Goal: Complete application form: Complete application form

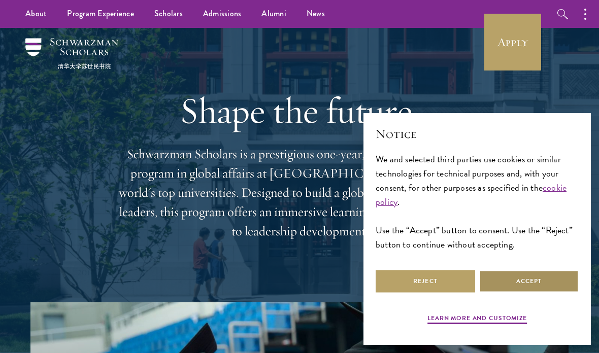
click at [527, 288] on button "Accept" at bounding box center [528, 281] width 99 height 23
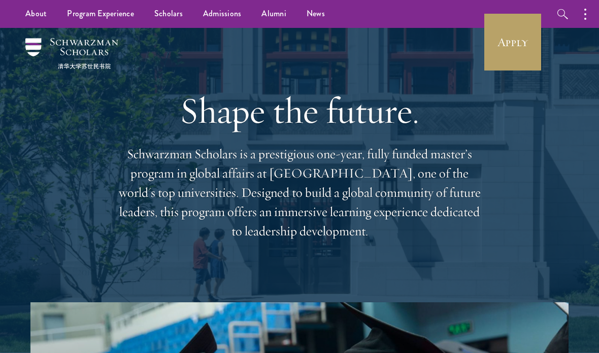
click at [514, 52] on link "Apply" at bounding box center [512, 42] width 57 height 57
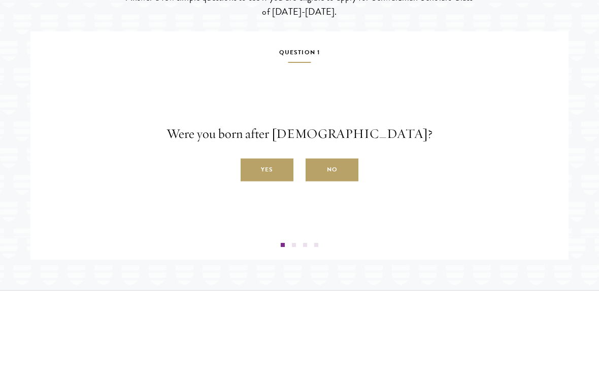
click at [272, 220] on label "Yes" at bounding box center [267, 208] width 53 height 23
click at [250, 207] on input "Yes" at bounding box center [245, 202] width 9 height 9
click at [245, 220] on label "Yes" at bounding box center [267, 208] width 53 height 23
click at [245, 207] on input "Yes" at bounding box center [245, 202] width 9 height 9
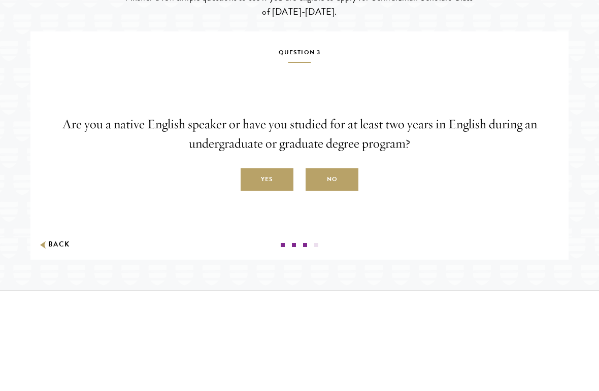
click at [266, 229] on label "Yes" at bounding box center [267, 218] width 53 height 23
click at [250, 217] on input "Yes" at bounding box center [245, 212] width 9 height 9
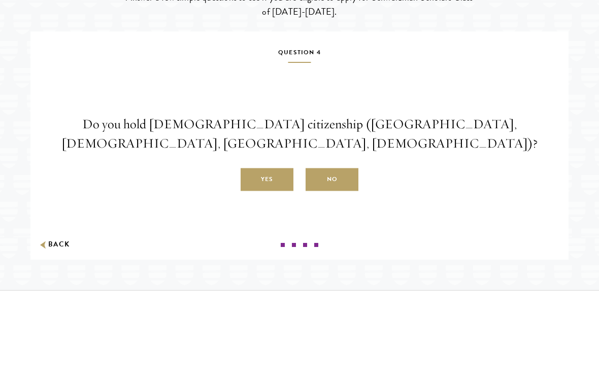
click at [342, 229] on label "No" at bounding box center [332, 218] width 53 height 23
click at [315, 217] on input "No" at bounding box center [310, 212] width 9 height 9
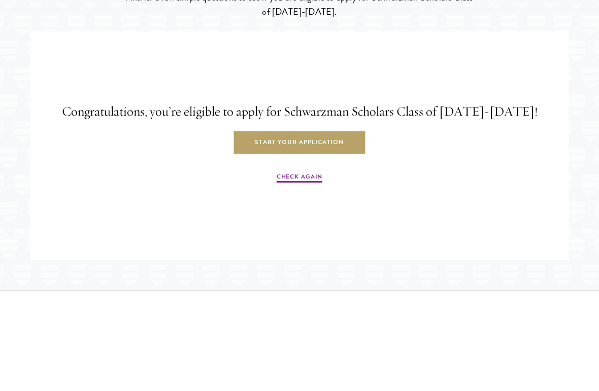
click at [330, 192] on link "Start Your Application" at bounding box center [298, 181] width 131 height 23
